Goal: Information Seeking & Learning: Find specific page/section

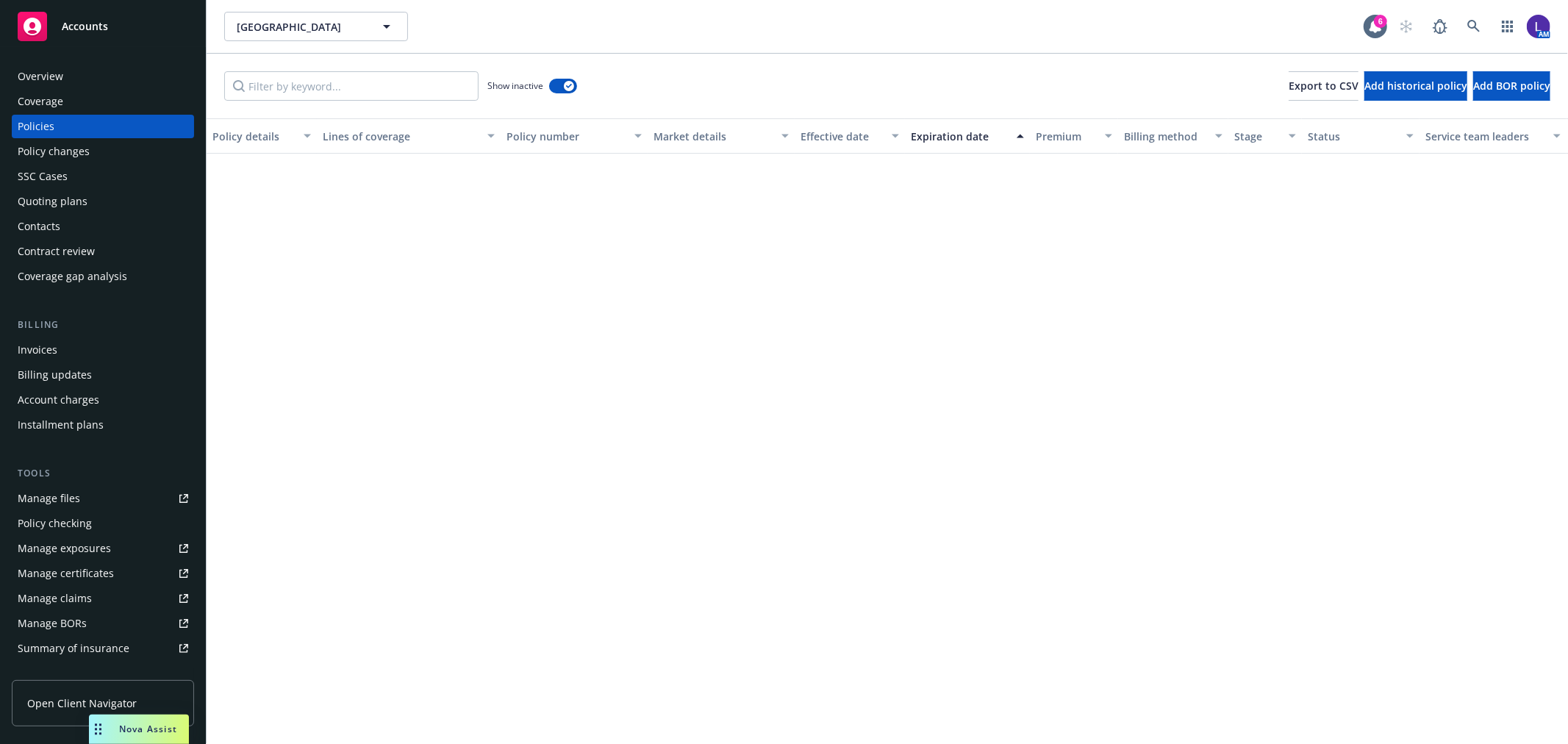
scroll to position [2067, 0]
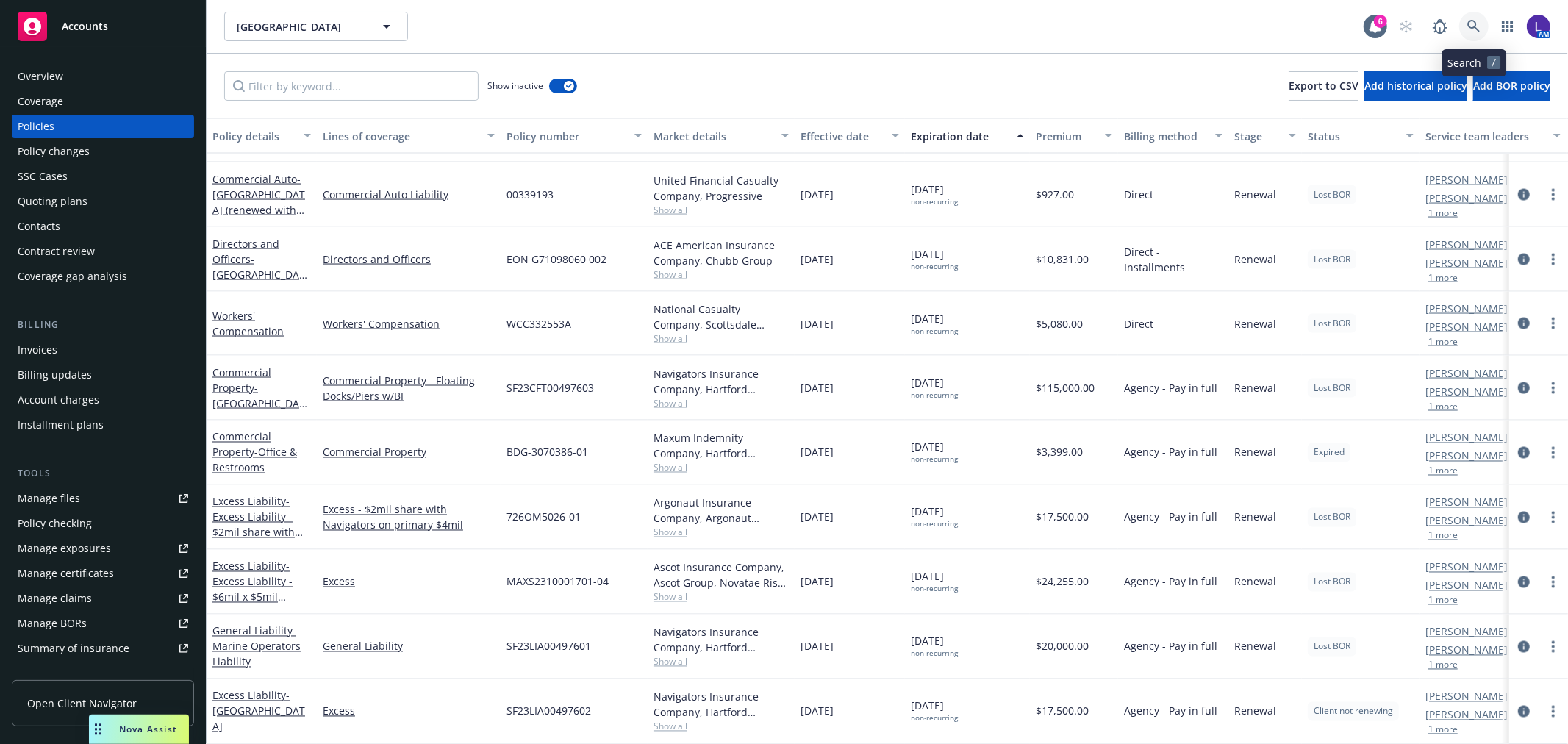
click at [1480, 22] on icon at bounding box center [1474, 26] width 13 height 13
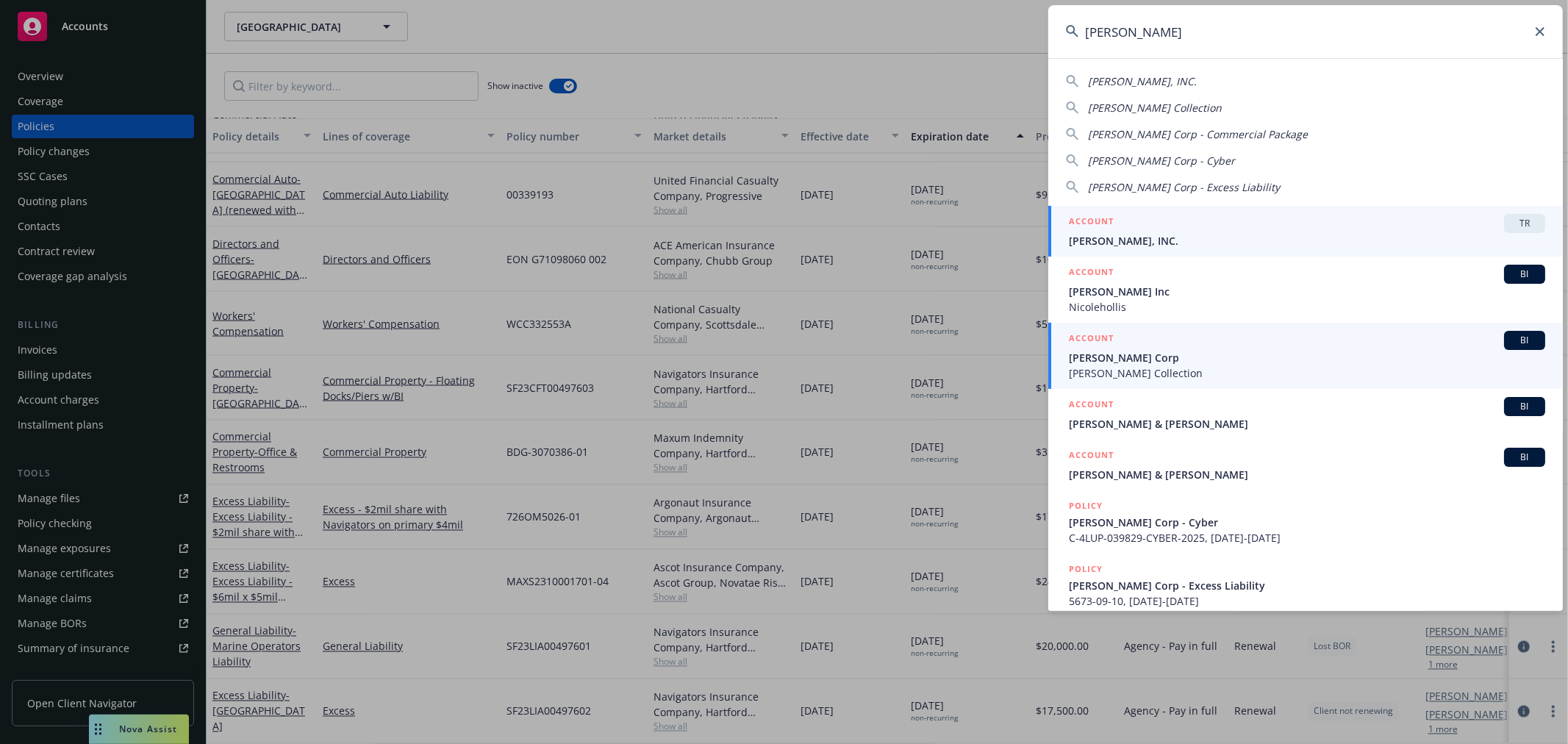
type input "[PERSON_NAME]"
click at [1158, 365] on span "[PERSON_NAME] Collection" at bounding box center [1308, 372] width 477 height 16
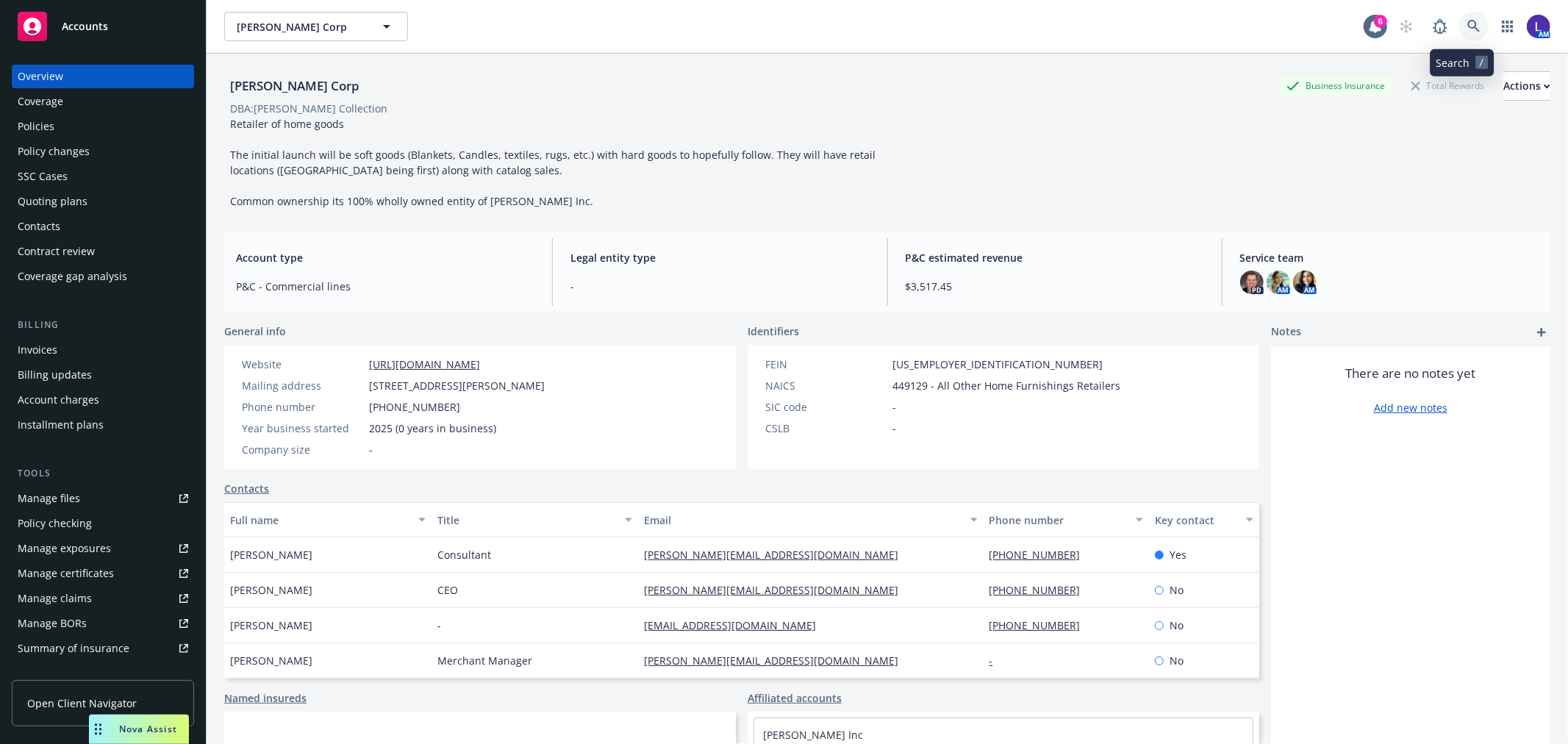
click at [1465, 17] on link at bounding box center [1474, 26] width 29 height 29
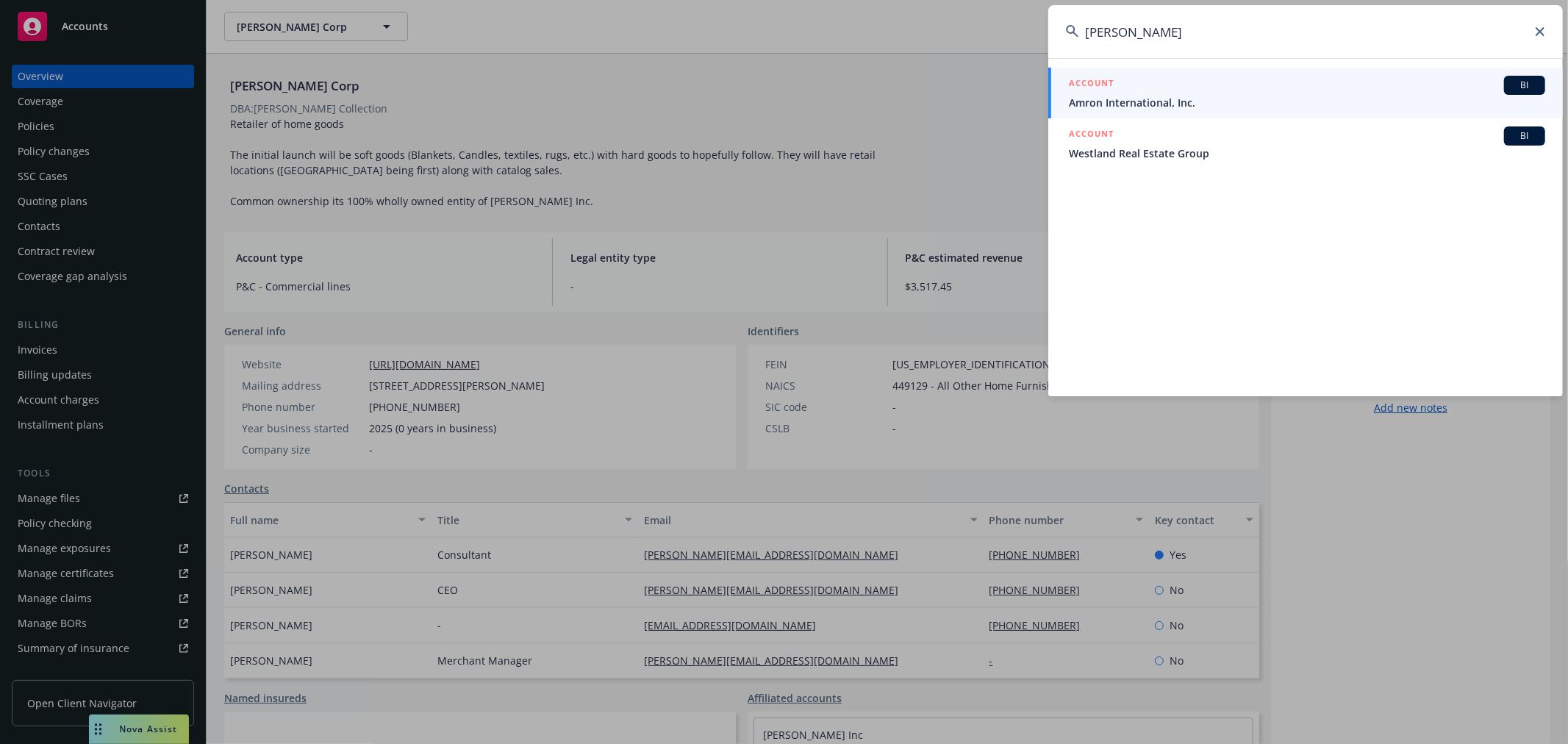
drag, startPoint x: 1182, startPoint y: 37, endPoint x: 969, endPoint y: 44, distance: 213.1
click at [969, 44] on div "[PERSON_NAME] ACCOUNT BI Amron International, Inc. ACCOUNT BI Westland Real Est…" at bounding box center [784, 372] width 1568 height 744
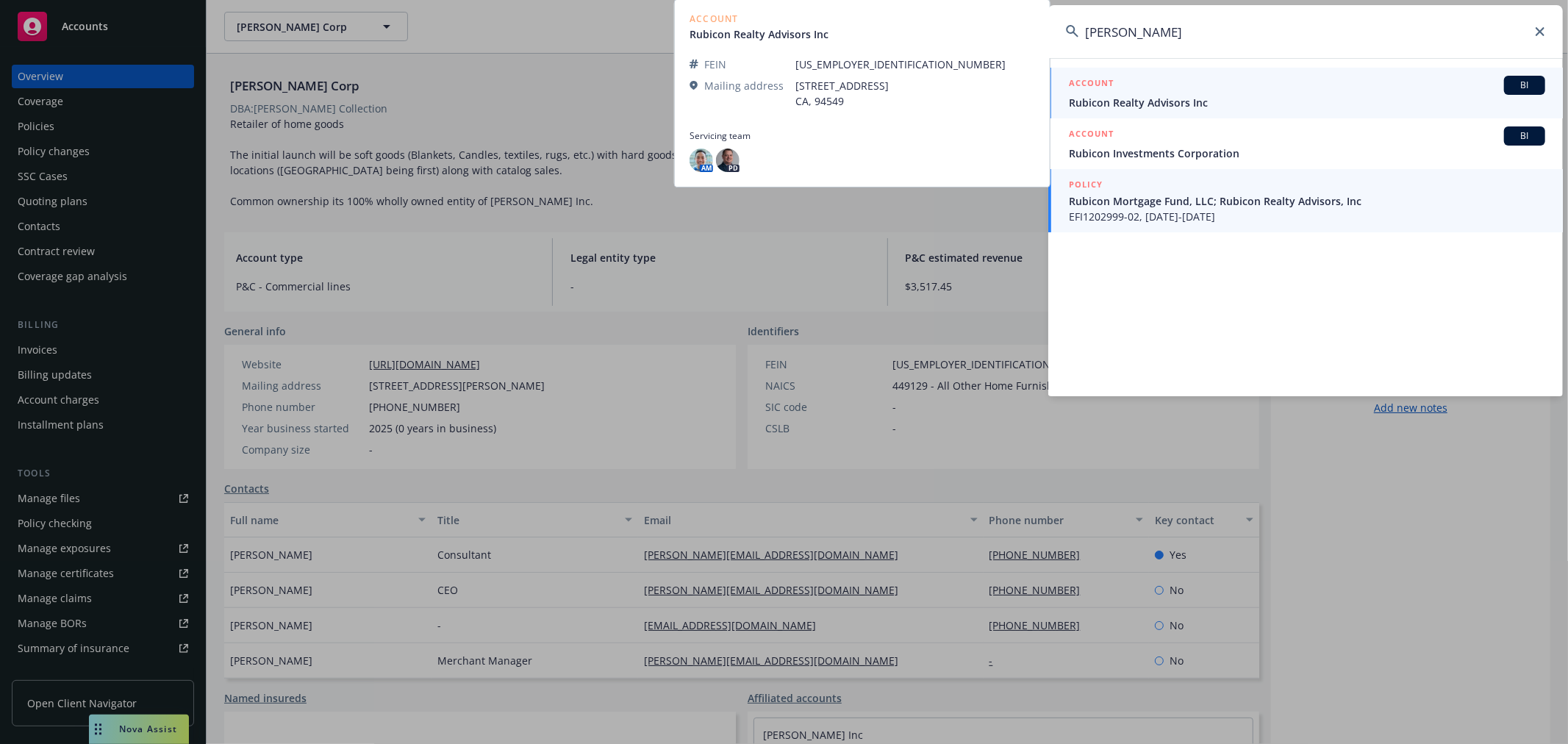
type input "[PERSON_NAME]"
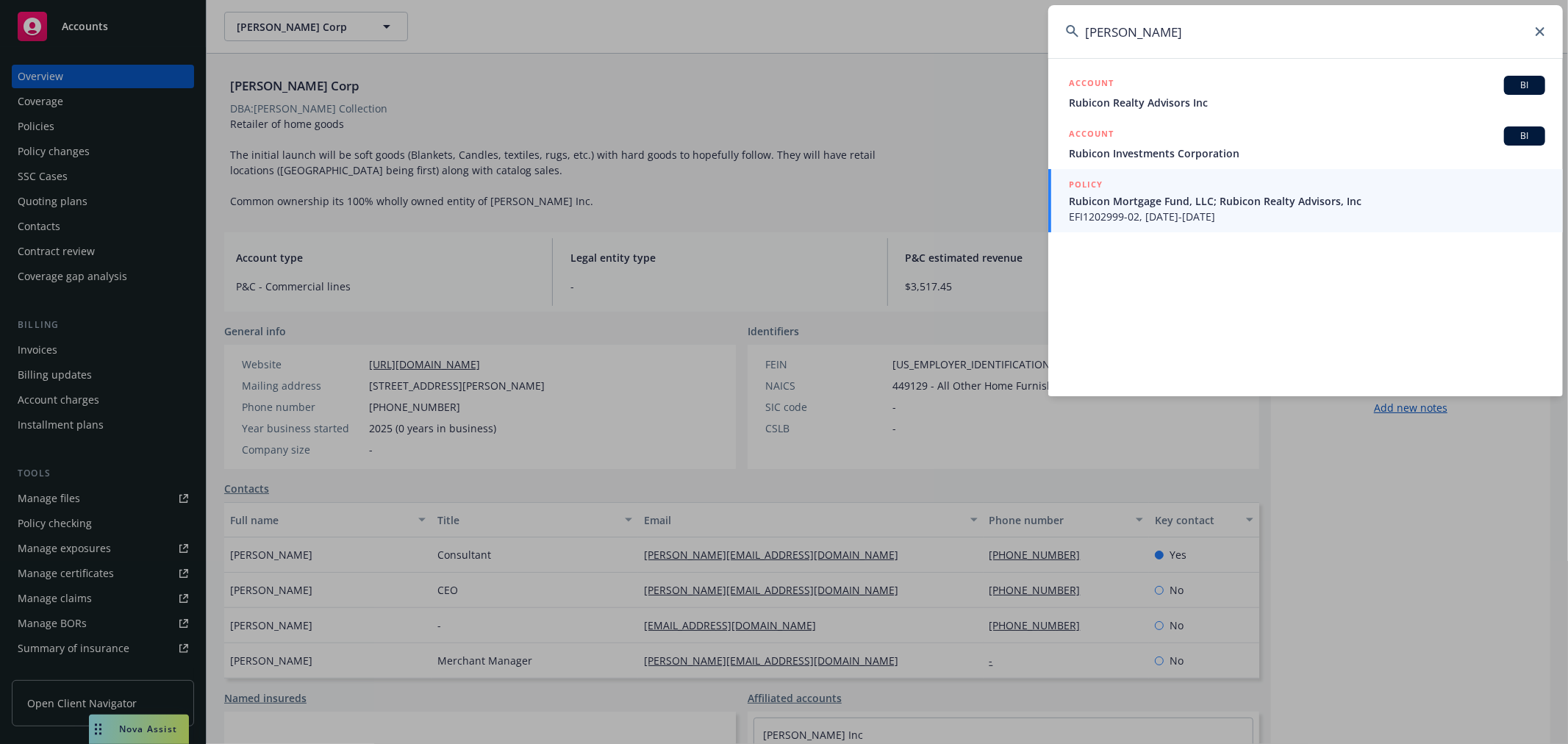
click at [1118, 210] on span "EFI1202999-02, [DATE]-[DATE]" at bounding box center [1308, 216] width 477 height 16
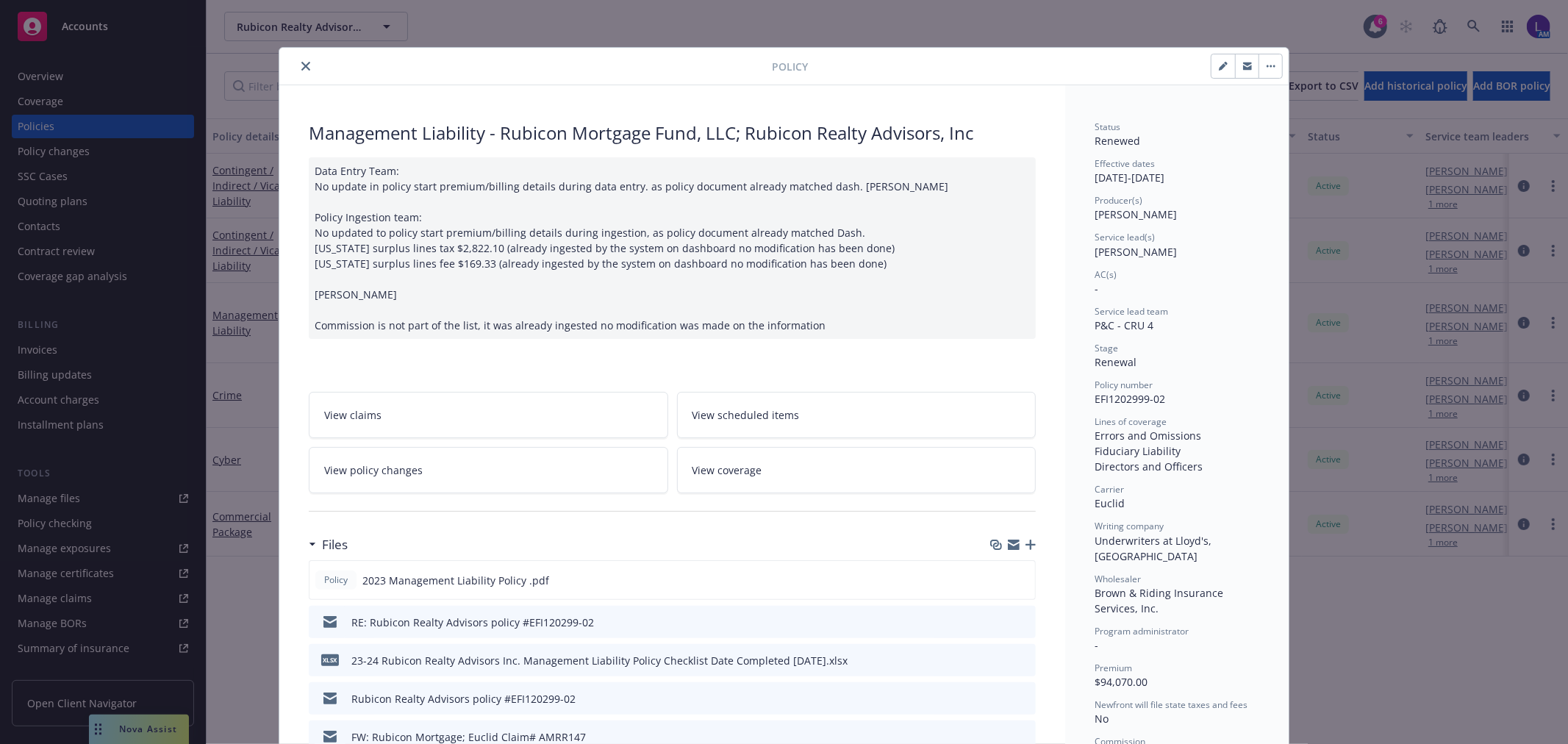
click at [47, 75] on div "Policy Management Liability - Rubicon Mortgage Fund, LLC; Rubicon Realty Adviso…" at bounding box center [784, 372] width 1568 height 744
click at [301, 63] on icon "close" at bounding box center [305, 65] width 9 height 9
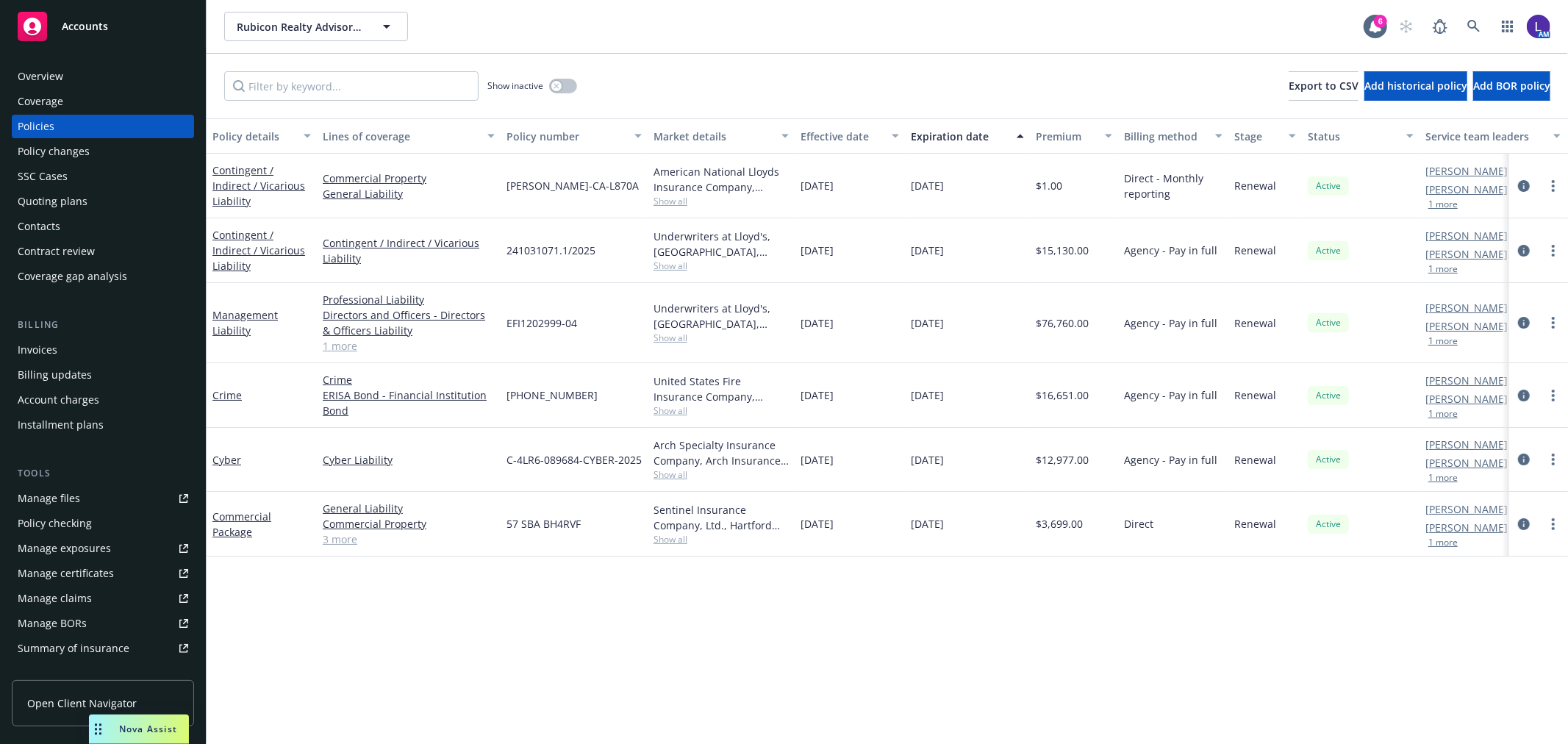
click at [32, 69] on div "Overview" at bounding box center [41, 76] width 46 height 24
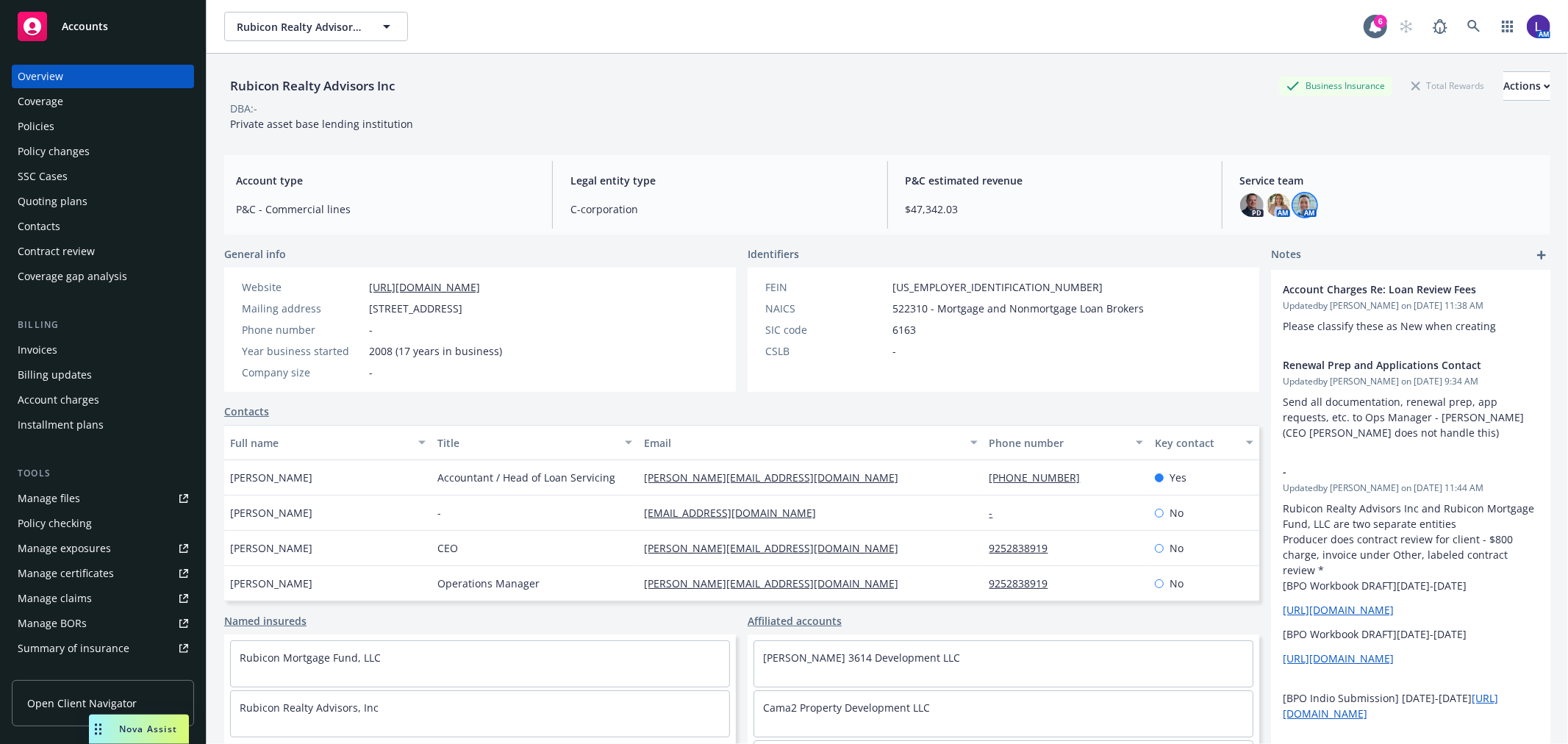
click at [1298, 210] on img at bounding box center [1304, 205] width 24 height 24
click at [1273, 211] on img at bounding box center [1278, 205] width 24 height 24
click at [1242, 205] on img at bounding box center [1252, 205] width 24 height 24
click at [1297, 202] on img at bounding box center [1304, 205] width 24 height 24
click at [1474, 22] on link at bounding box center [1474, 26] width 29 height 29
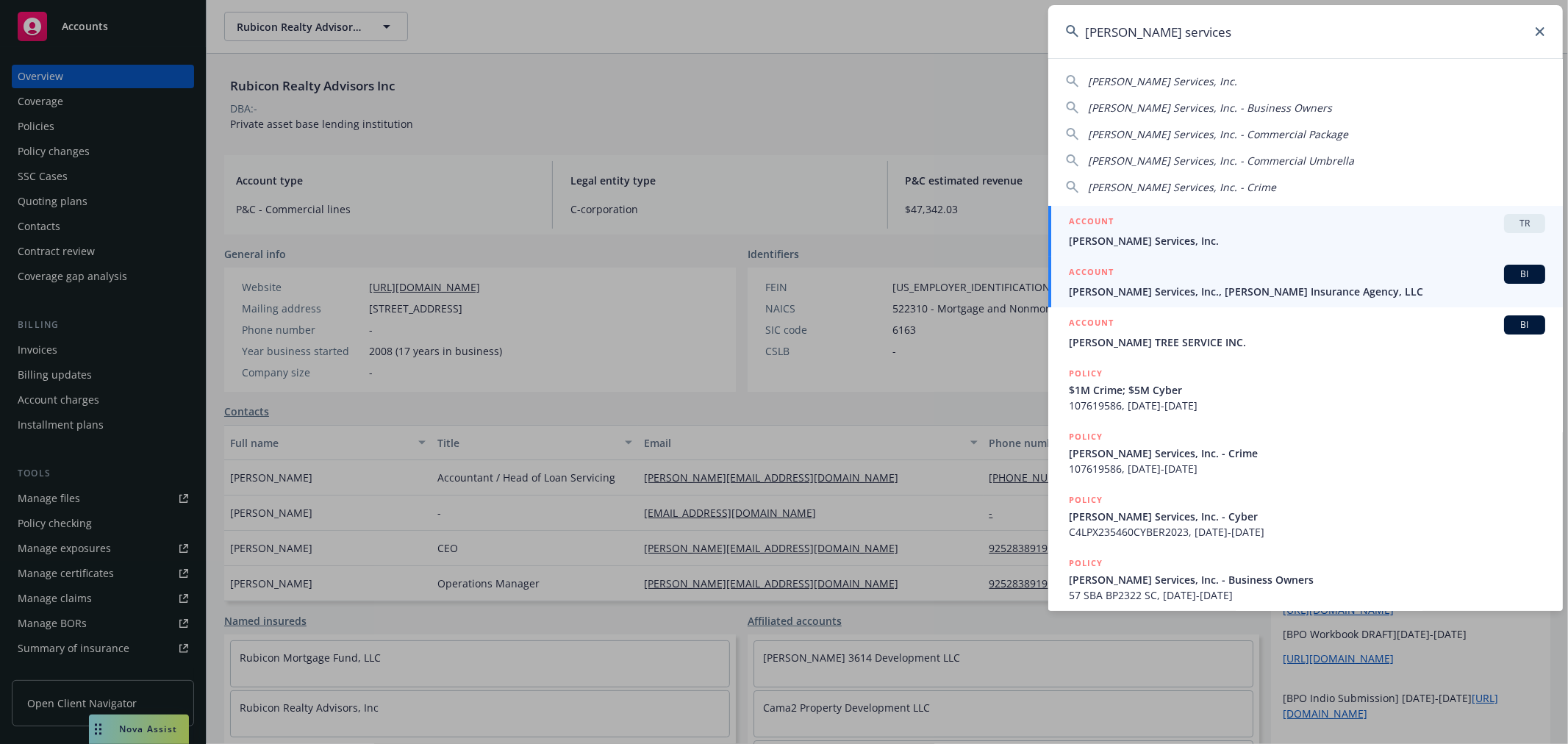
type input "[PERSON_NAME] services"
click at [1143, 292] on span "[PERSON_NAME] Services, Inc., [PERSON_NAME] Insurance Agency, LLC" at bounding box center [1308, 291] width 477 height 16
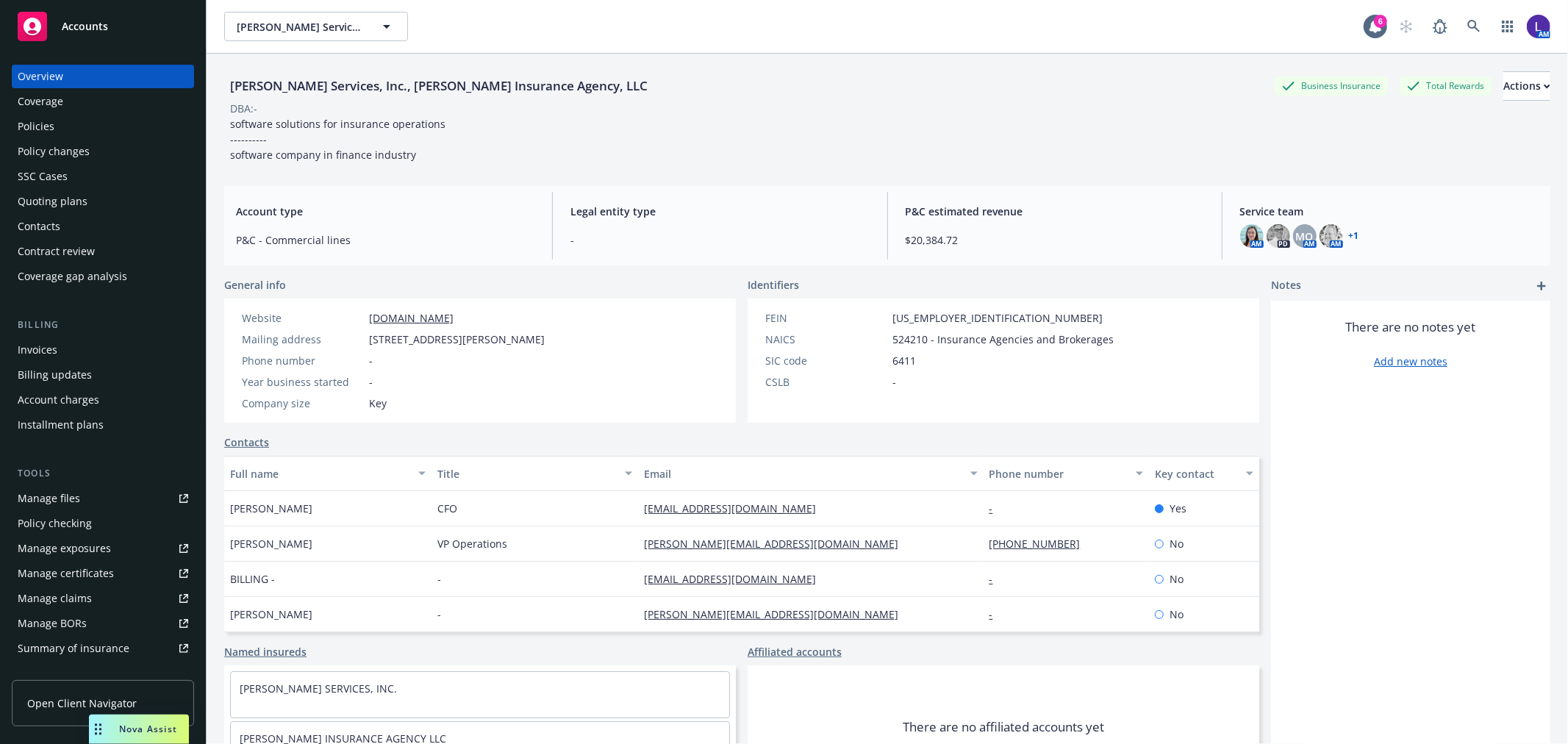
click at [40, 116] on div "Policies" at bounding box center [36, 126] width 37 height 24
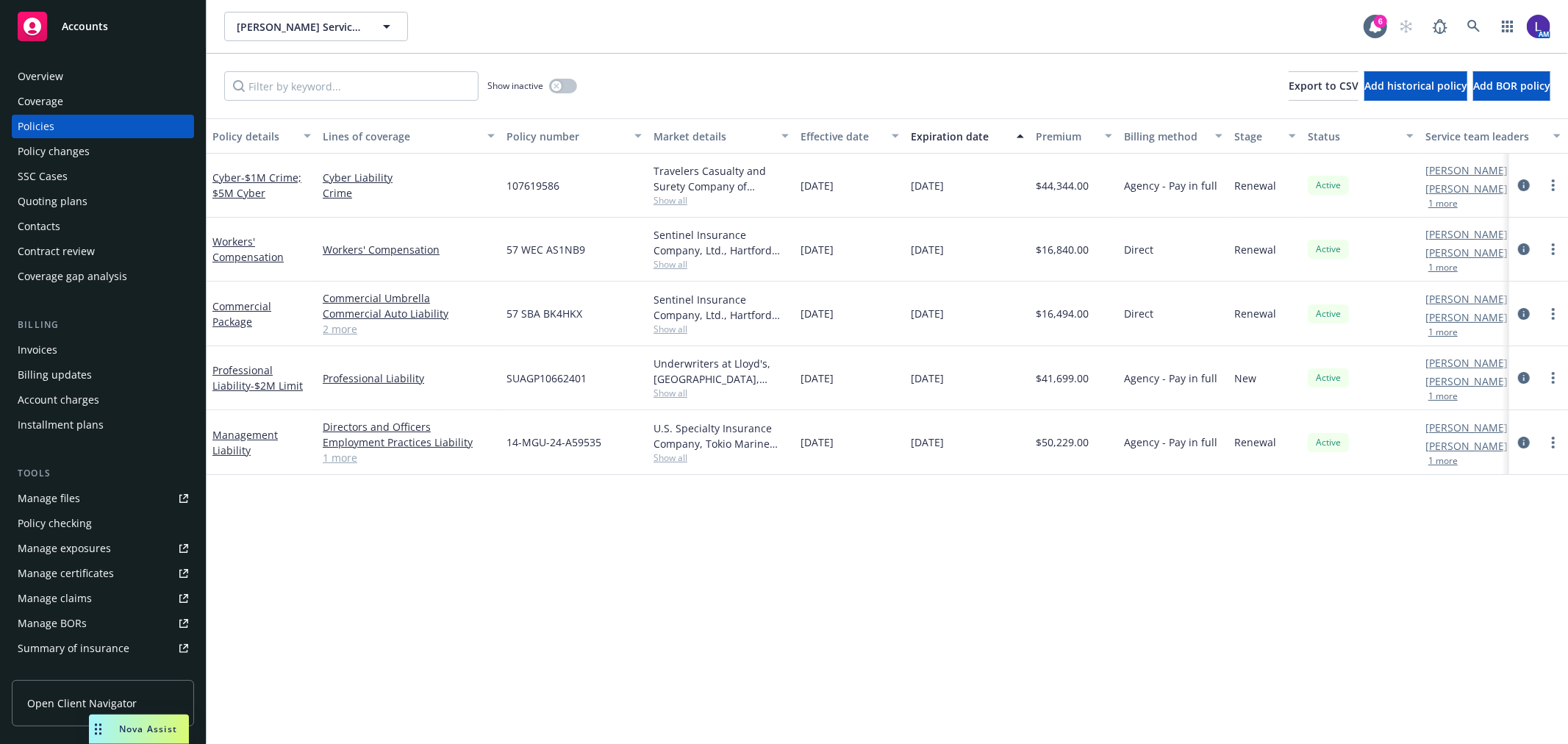
click at [1442, 268] on button "1 more" at bounding box center [1444, 267] width 29 height 9
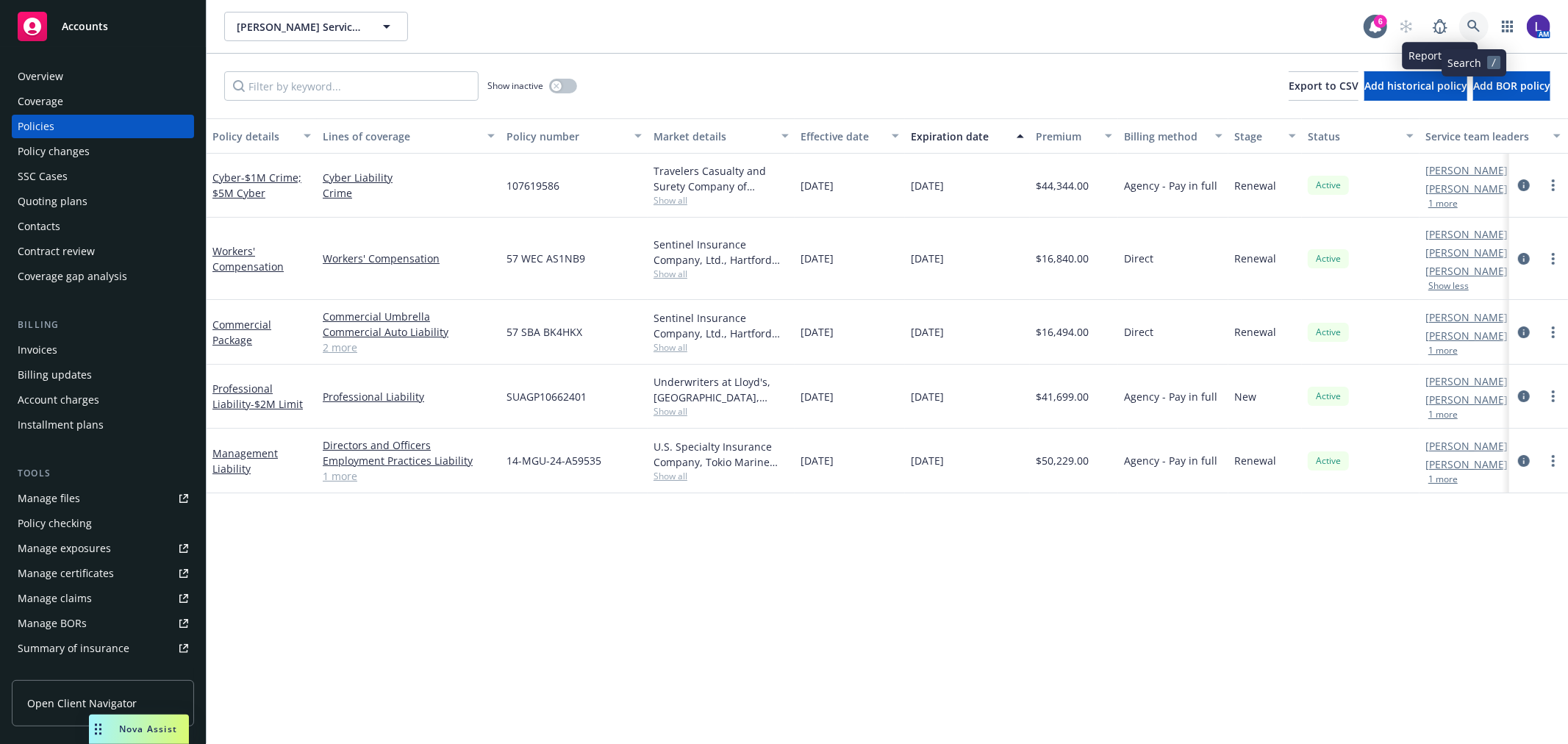
click at [1464, 20] on link at bounding box center [1474, 26] width 29 height 29
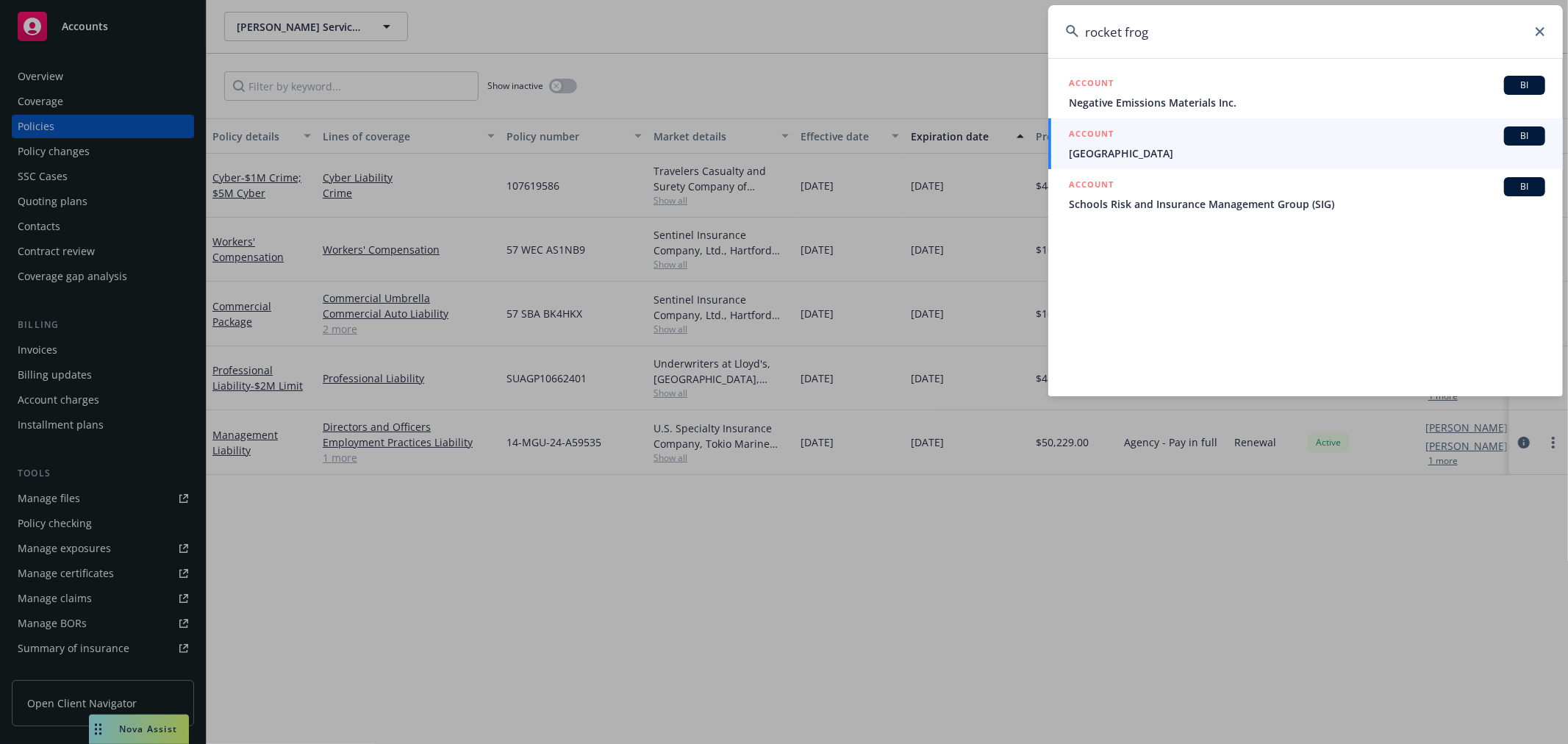
drag, startPoint x: 1152, startPoint y: 33, endPoint x: 1033, endPoint y: 35, distance: 119.0
click at [1033, 35] on div "rocket frog ACCOUNT BI Negative Emissions Materials Inc. ACCOUNT BI [GEOGRAPHIC…" at bounding box center [784, 372] width 1568 height 744
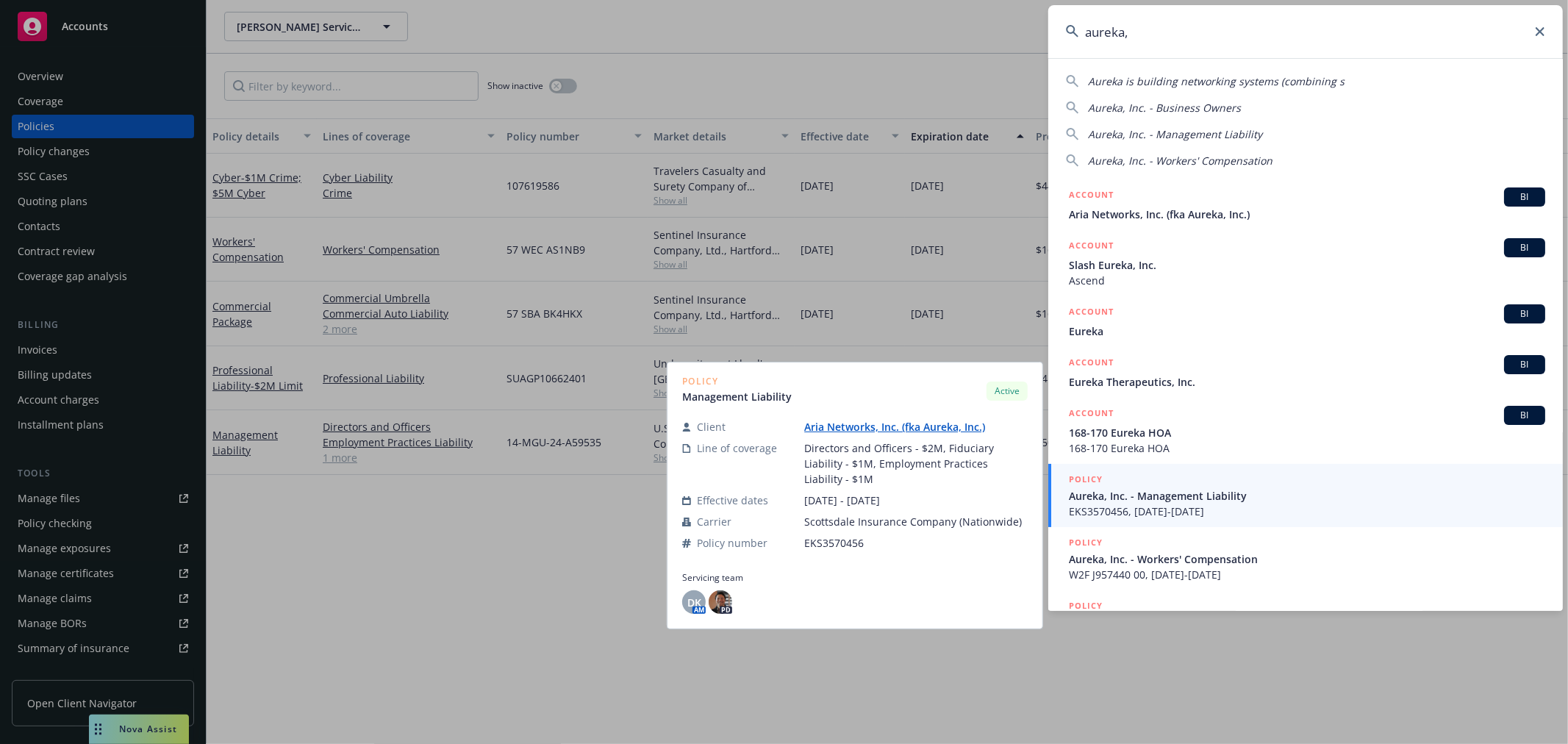
type input "aureka,"
click at [1200, 504] on span "EKS3570456, [DATE]-[DATE]" at bounding box center [1308, 511] width 477 height 16
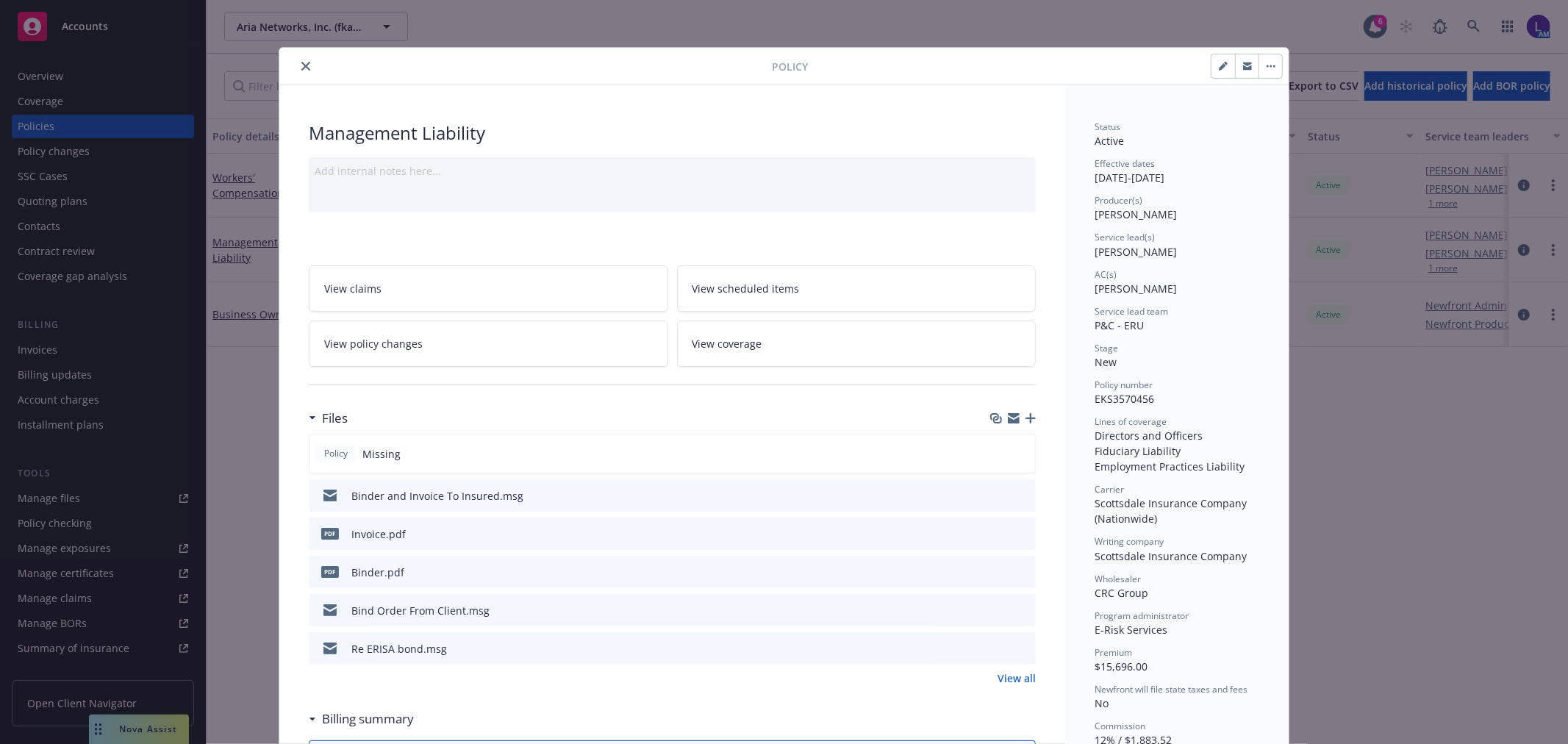
click at [310, 62] on div at bounding box center [528, 66] width 486 height 18
click at [302, 63] on icon "close" at bounding box center [305, 65] width 9 height 9
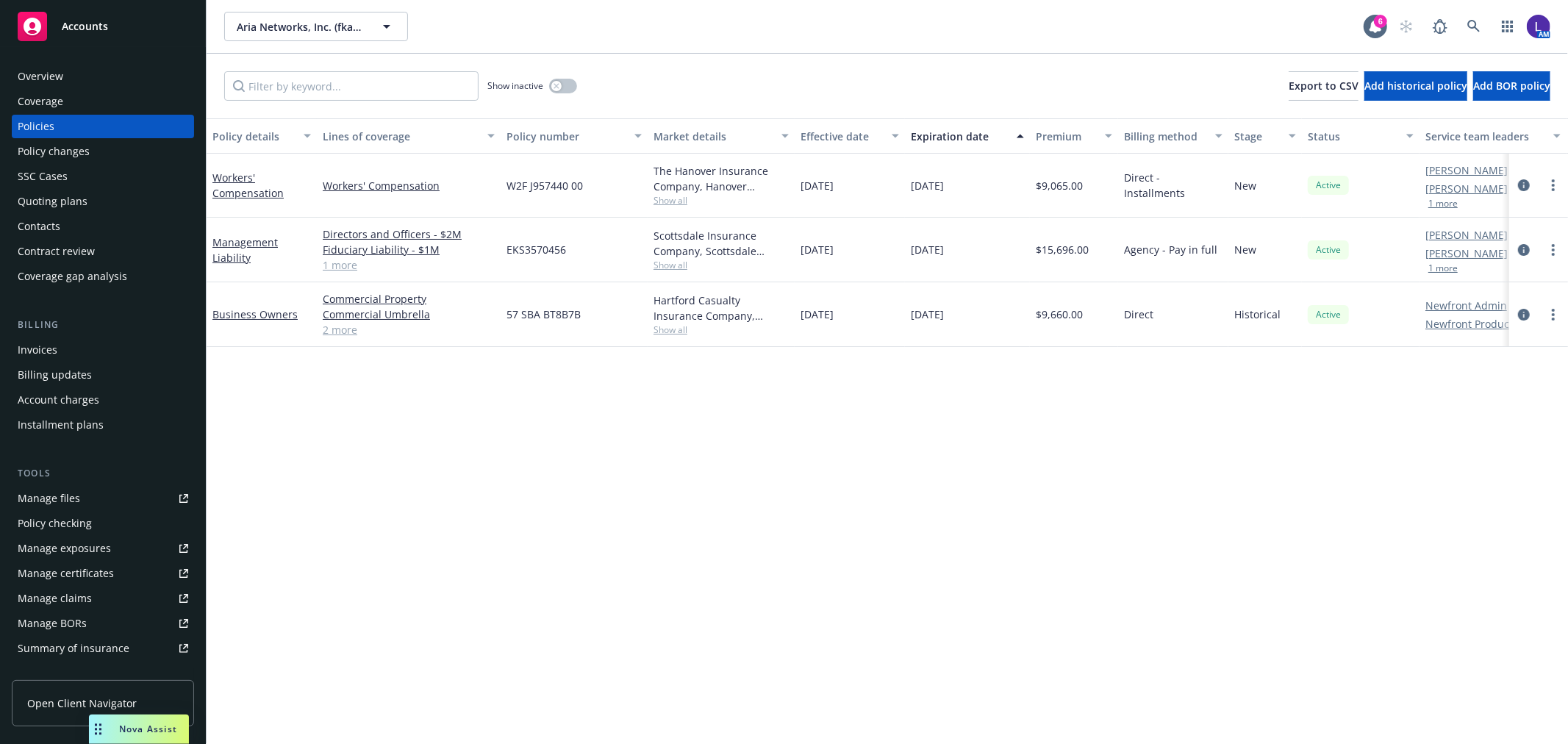
click at [118, 75] on div "Overview" at bounding box center [103, 76] width 170 height 24
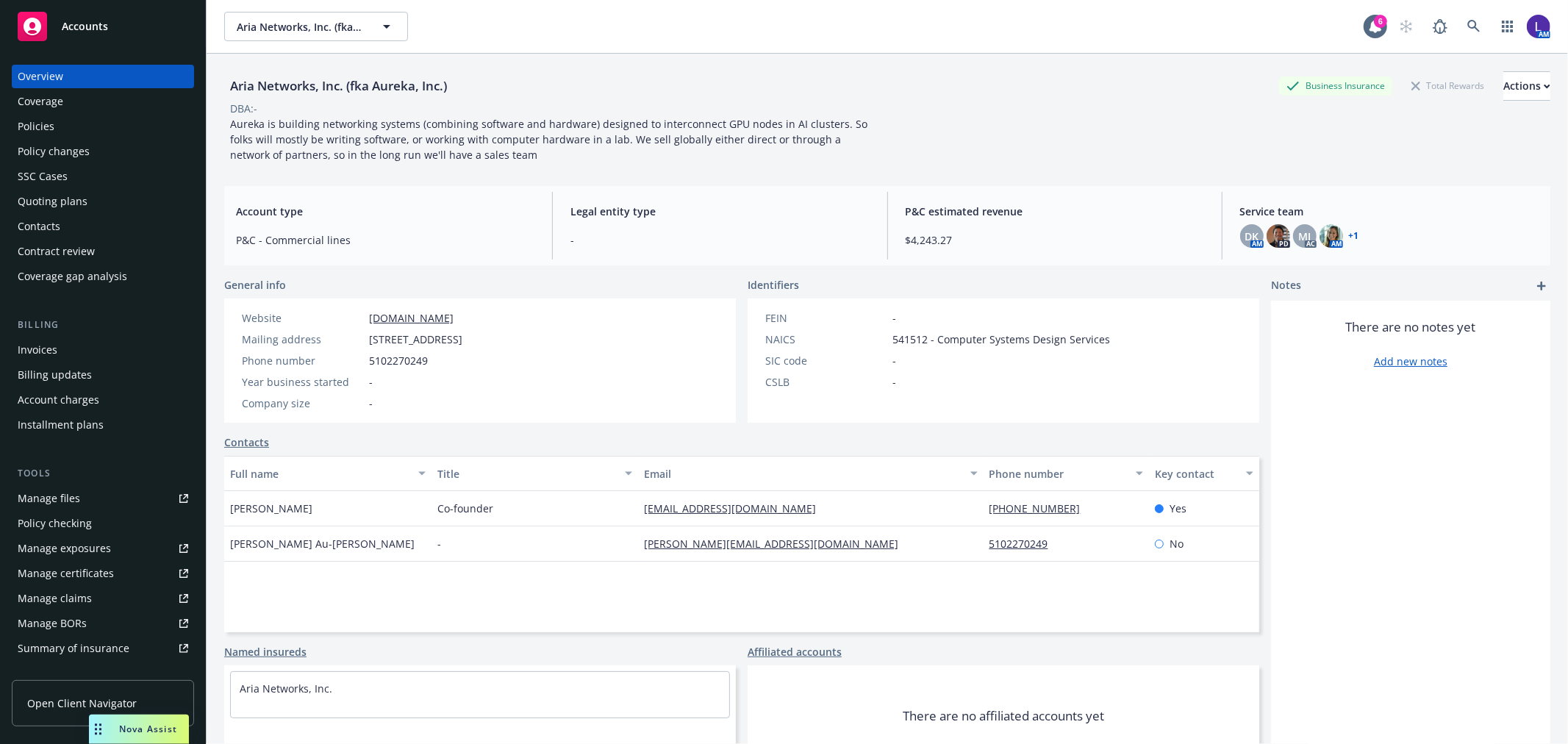
click at [49, 128] on div "Policies" at bounding box center [36, 126] width 37 height 24
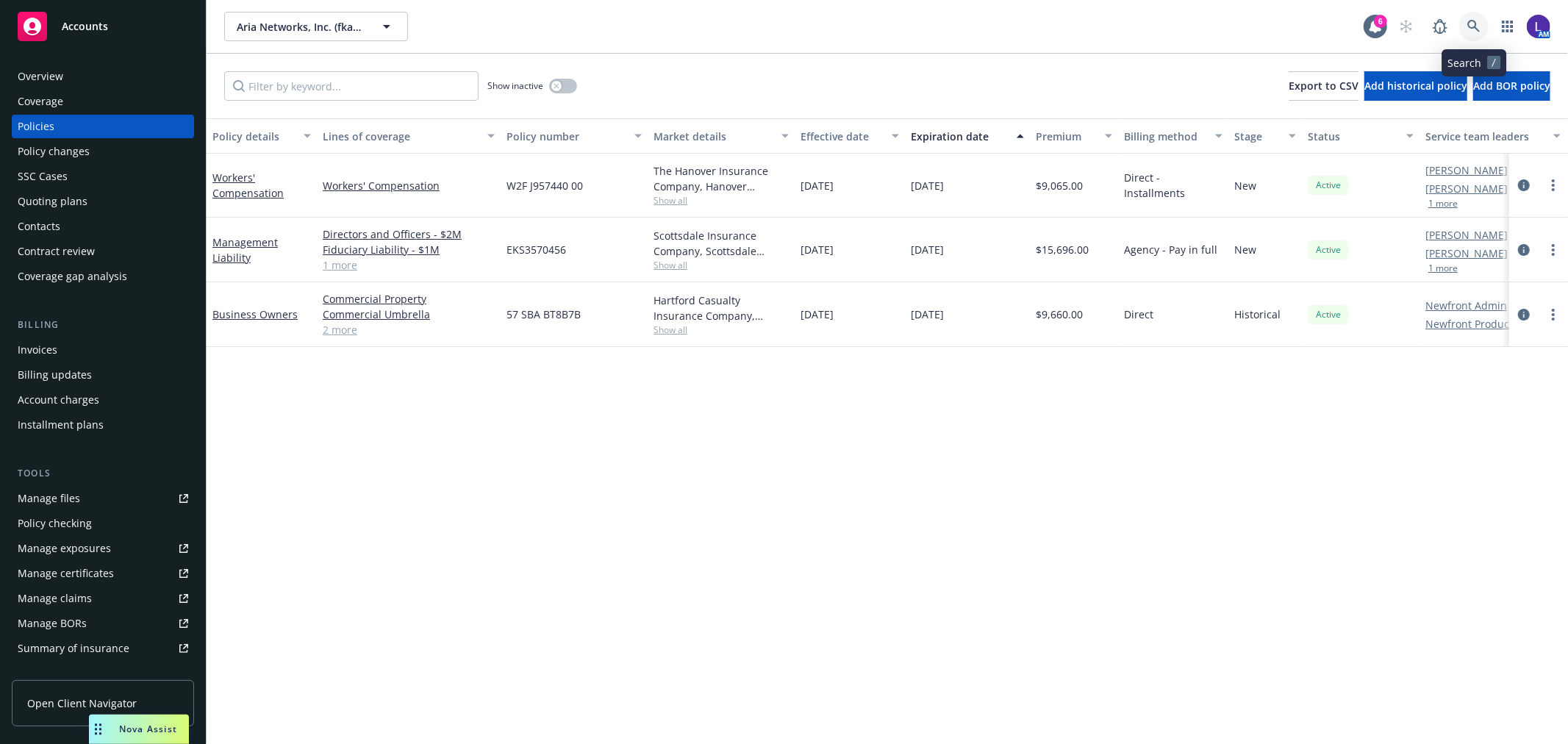
click at [1475, 22] on icon at bounding box center [1473, 25] width 12 height 12
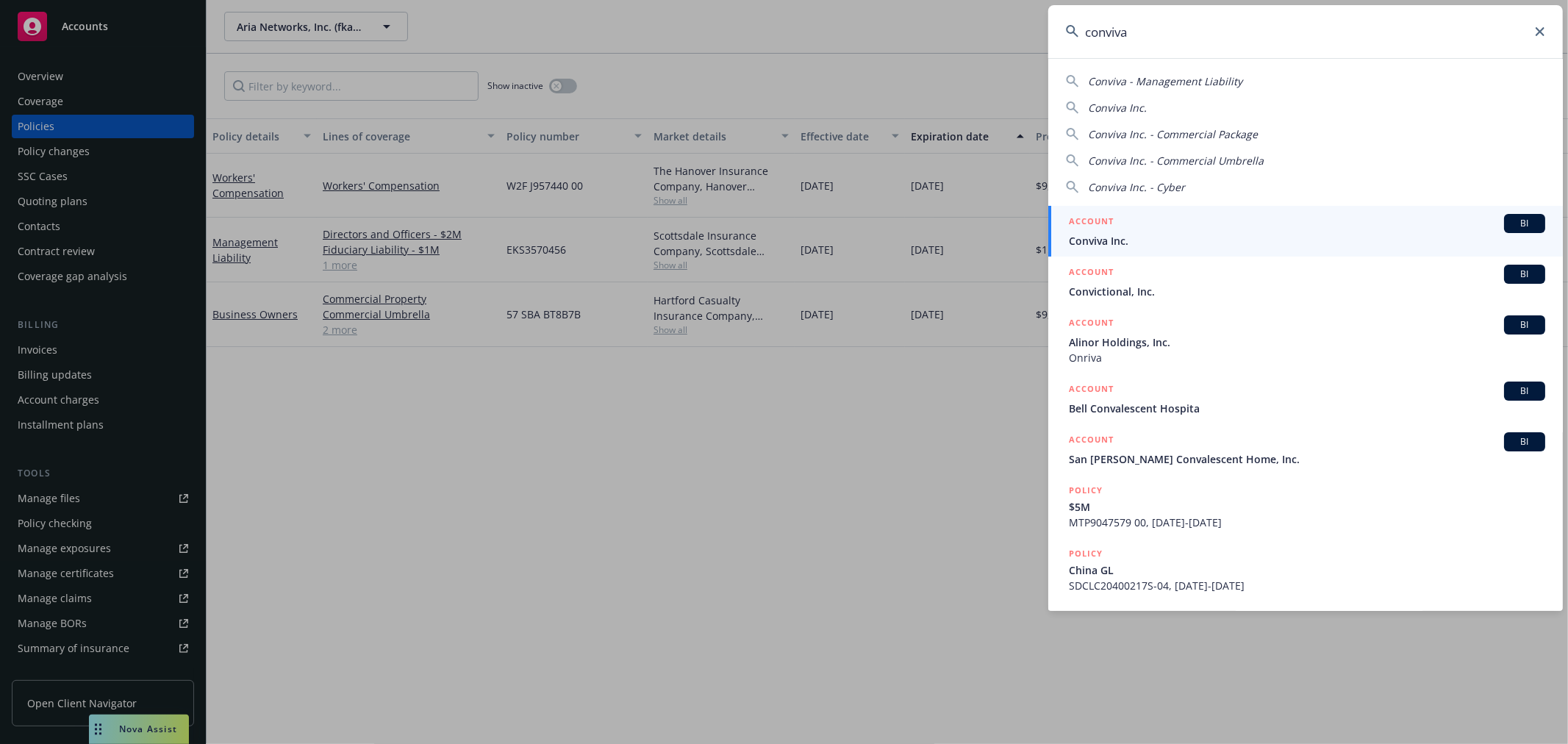
type input "conviva"
click at [1135, 224] on div "ACCOUNT BI" at bounding box center [1308, 223] width 477 height 19
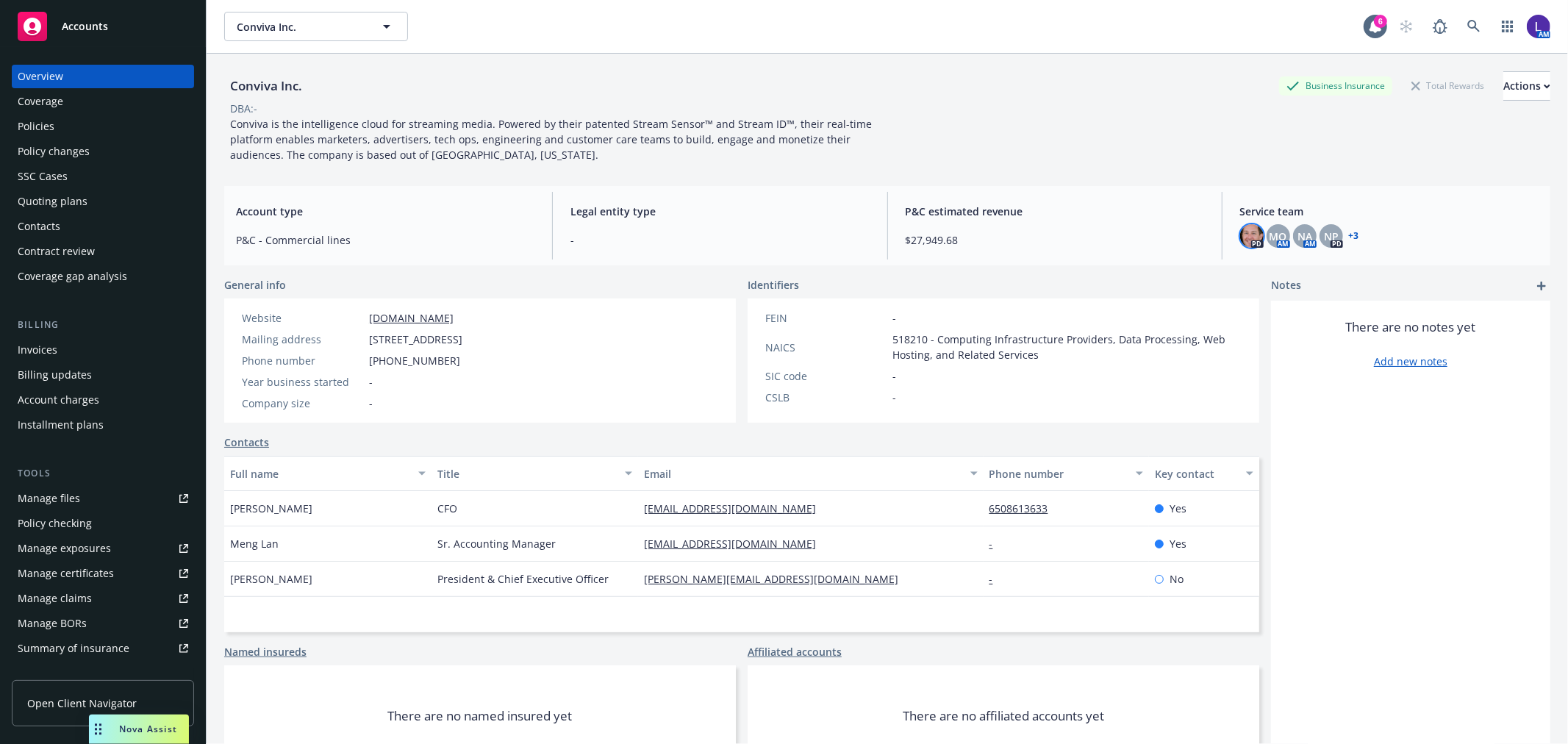
click at [1240, 238] on img at bounding box center [1252, 236] width 24 height 24
click at [75, 123] on div "Policies" at bounding box center [103, 126] width 170 height 24
